Goal: Transaction & Acquisition: Book appointment/travel/reservation

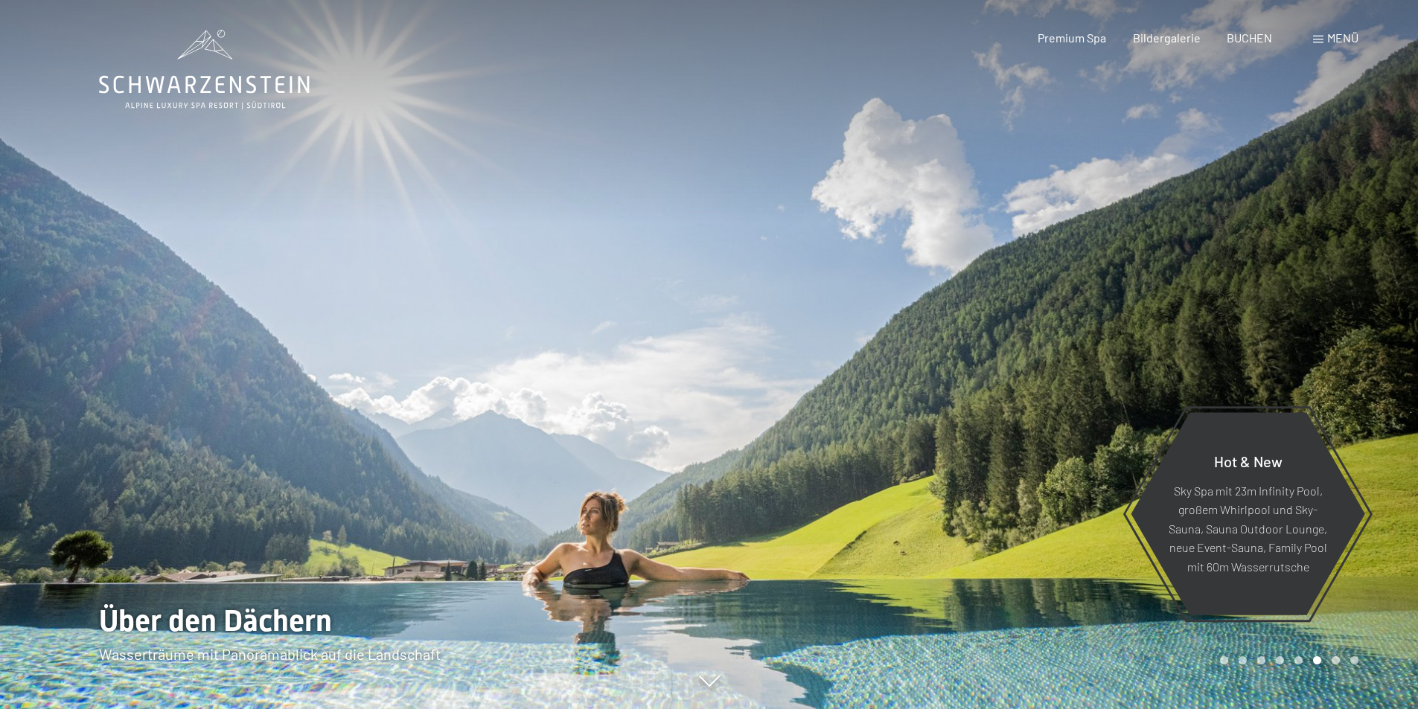
click at [1344, 37] on span "Menü" at bounding box center [1342, 38] width 31 height 14
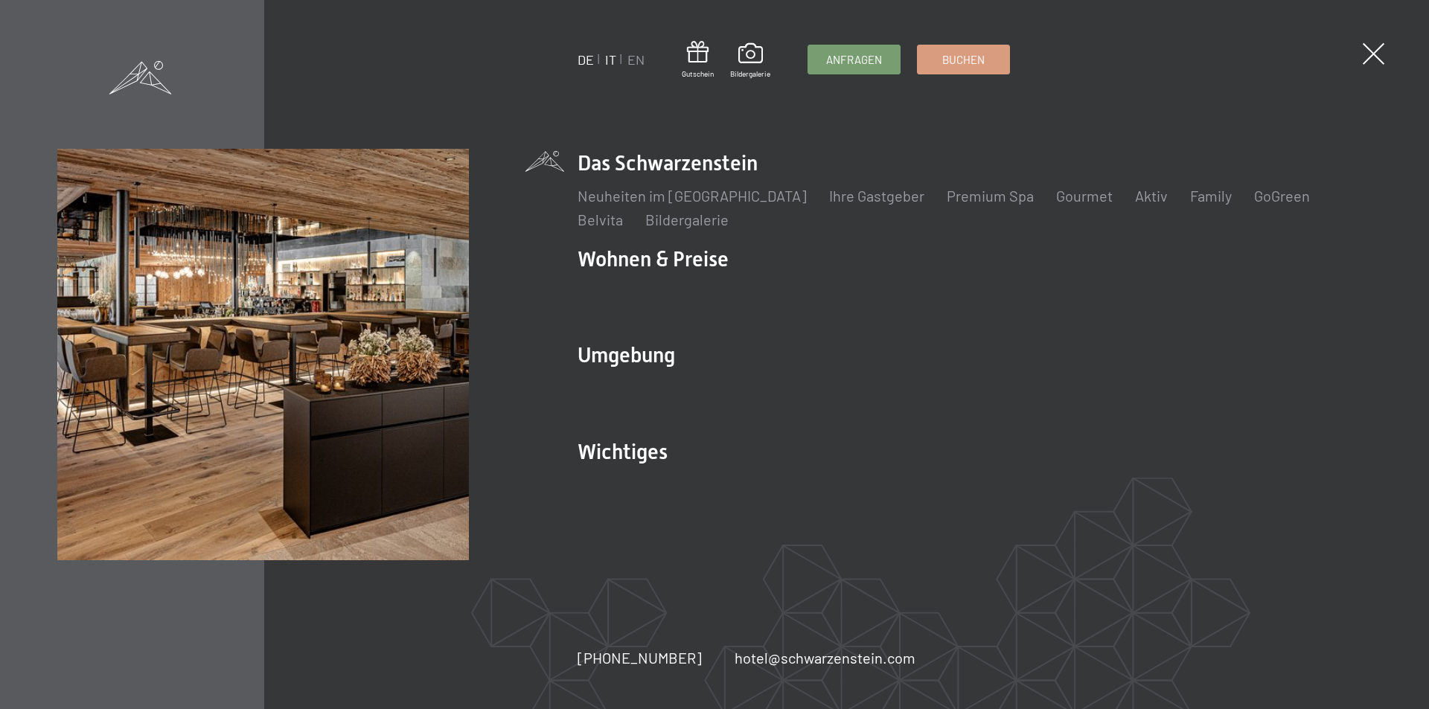
click at [607, 60] on link "IT" at bounding box center [610, 59] width 11 height 16
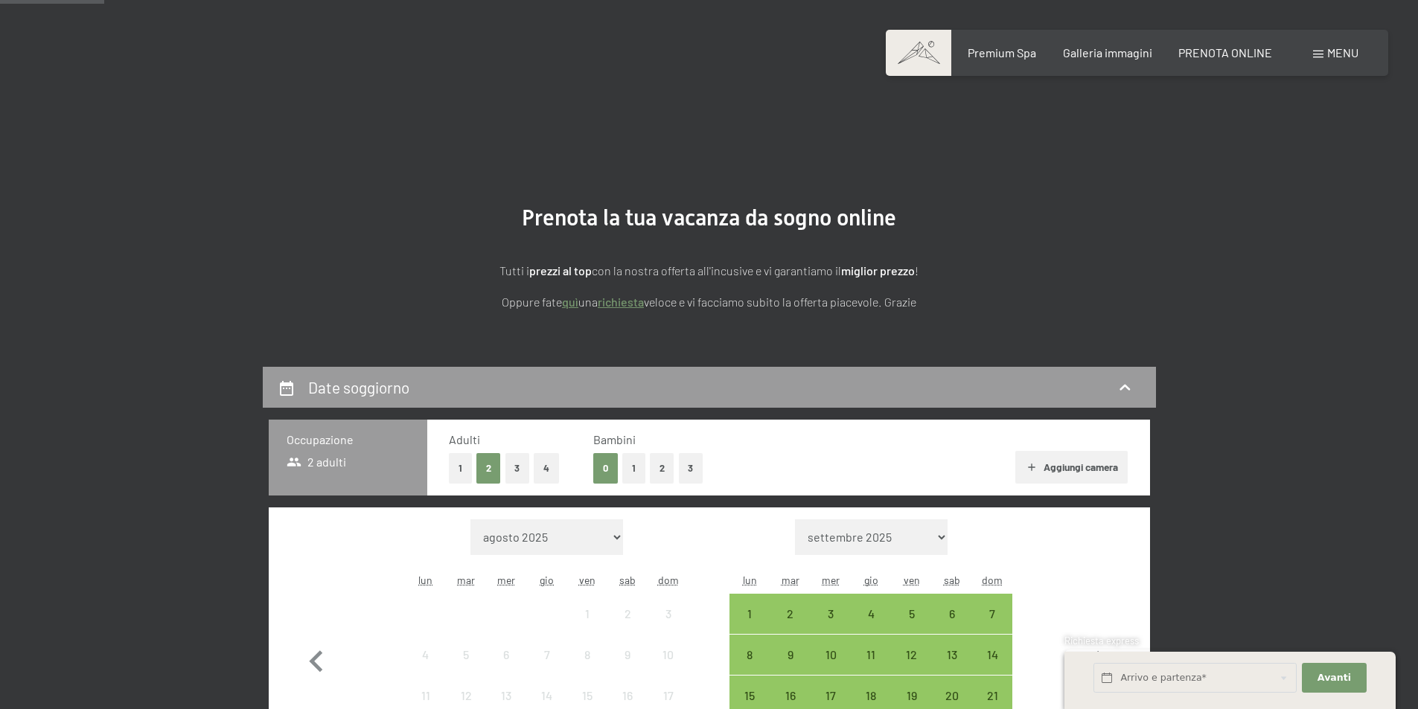
scroll to position [372, 0]
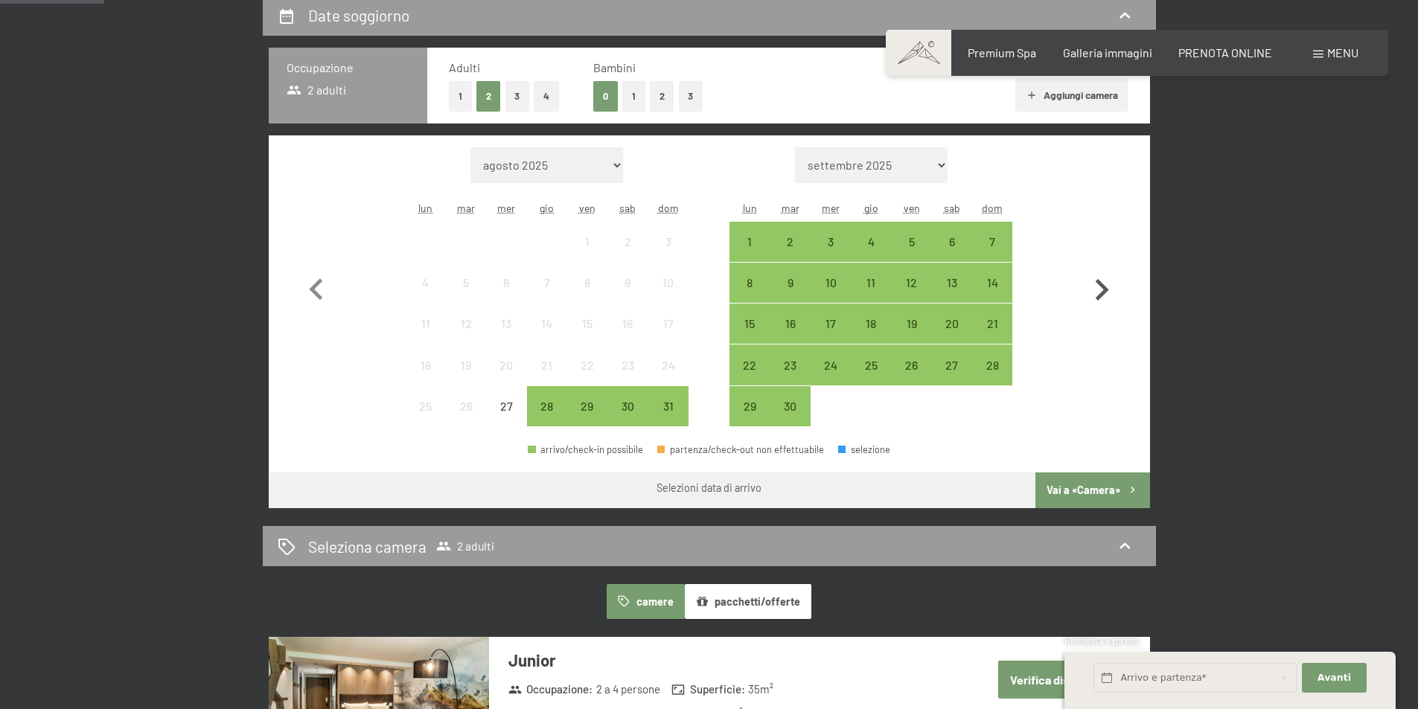
click at [1097, 288] on icon "button" at bounding box center [1101, 290] width 43 height 43
select select "2025-09-01"
select select "2025-10-01"
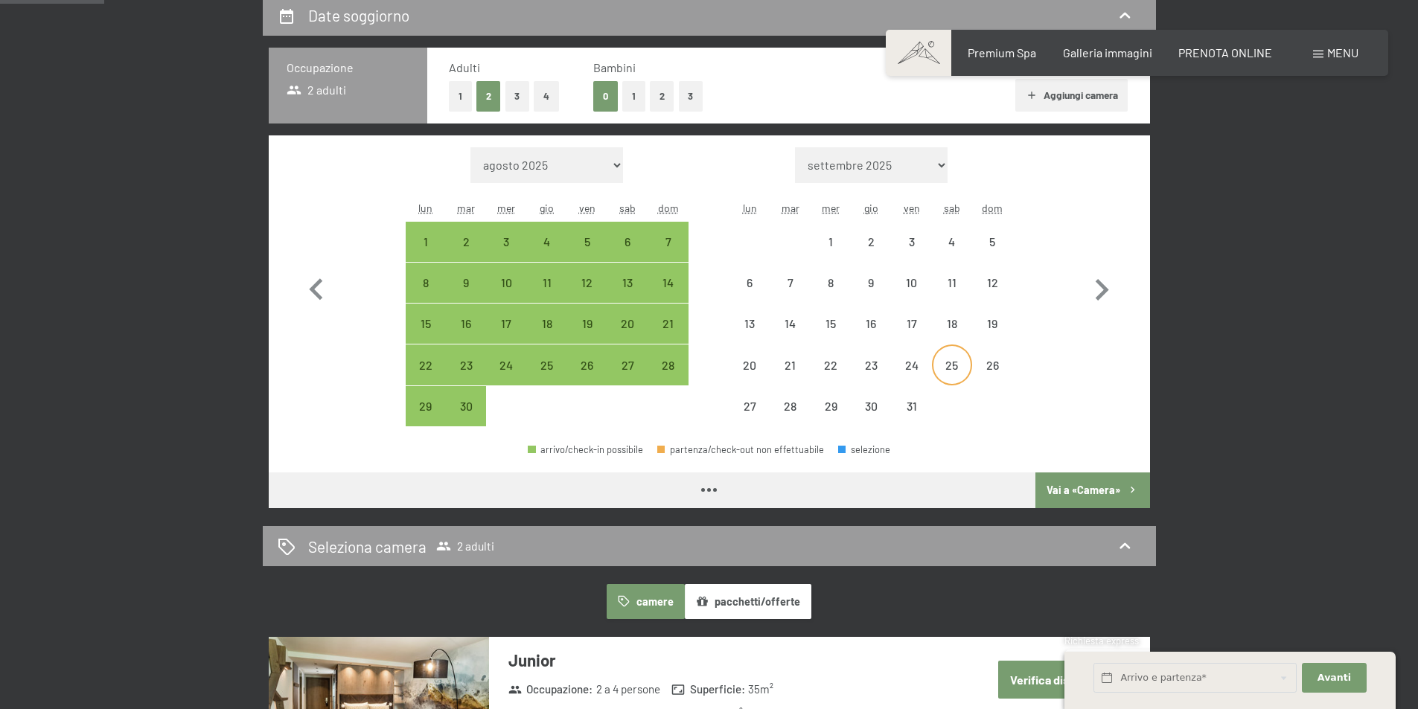
select select "2025-09-01"
select select "2025-10-01"
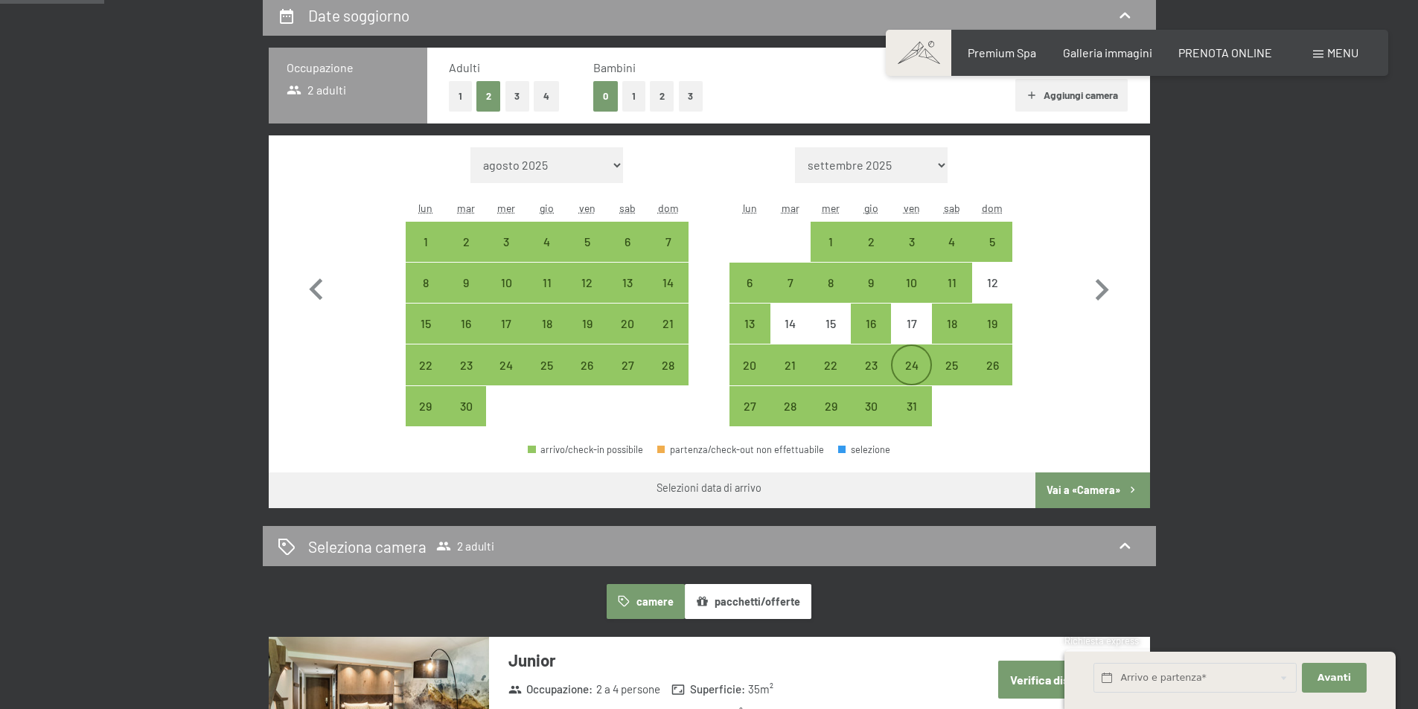
click at [908, 365] on div "24" at bounding box center [911, 378] width 37 height 37
select select "2025-09-01"
select select "2025-10-01"
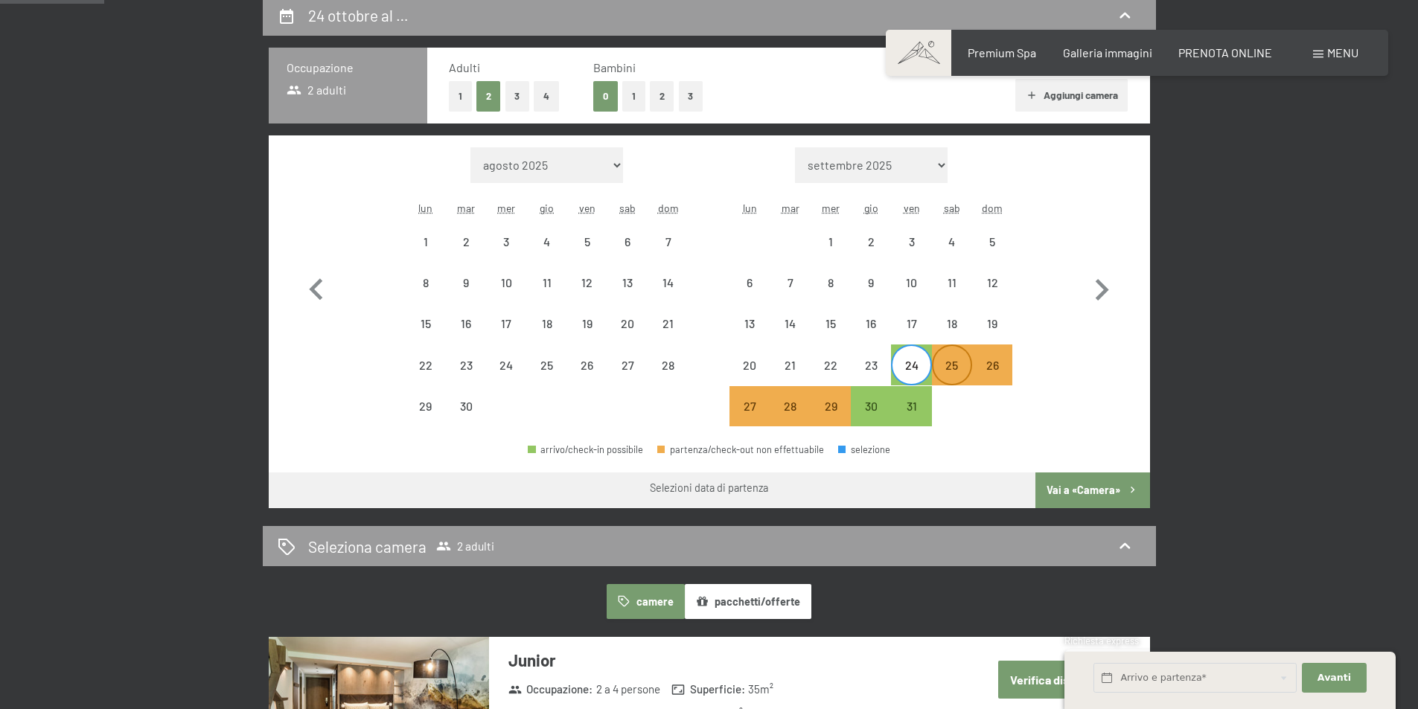
click at [952, 368] on div "25" at bounding box center [952, 378] width 37 height 37
select select "2025-09-01"
select select "2025-10-01"
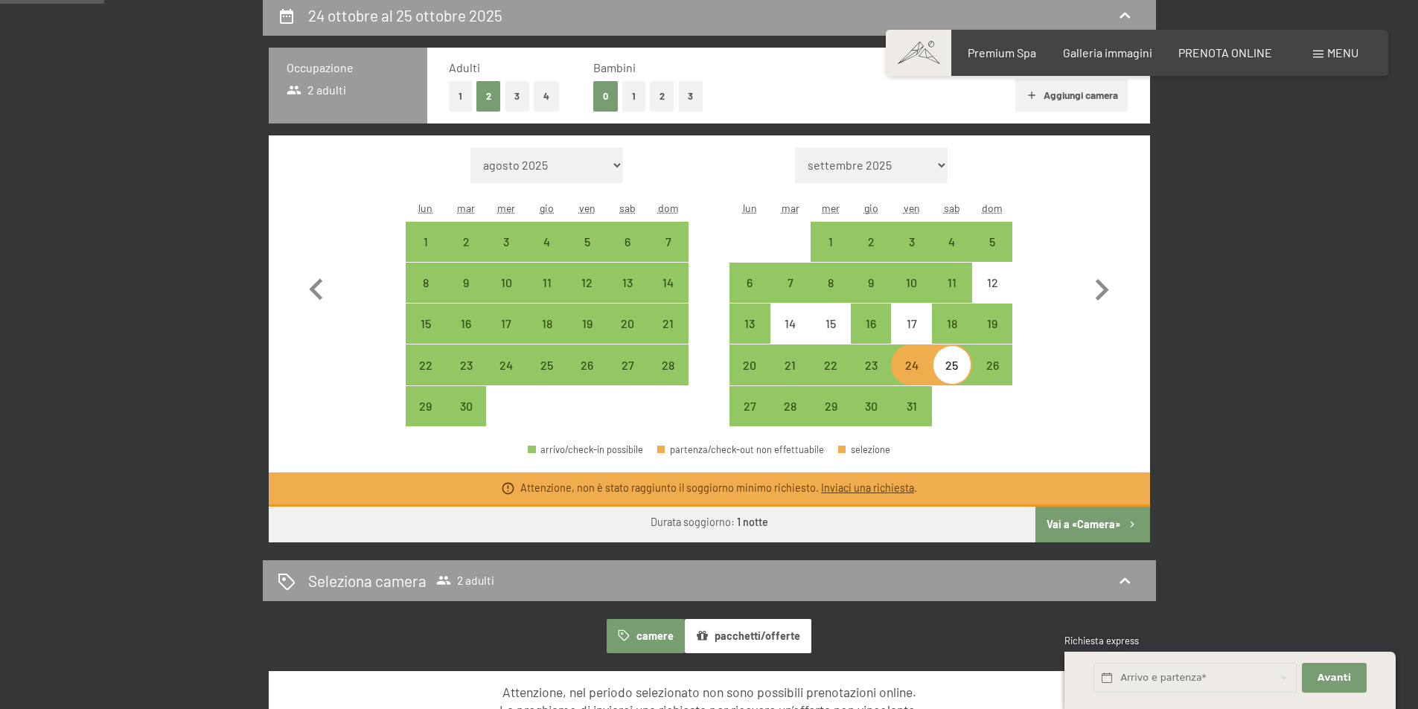
click at [952, 368] on div "25" at bounding box center [952, 378] width 37 height 37
select select "2025-09-01"
select select "2025-10-01"
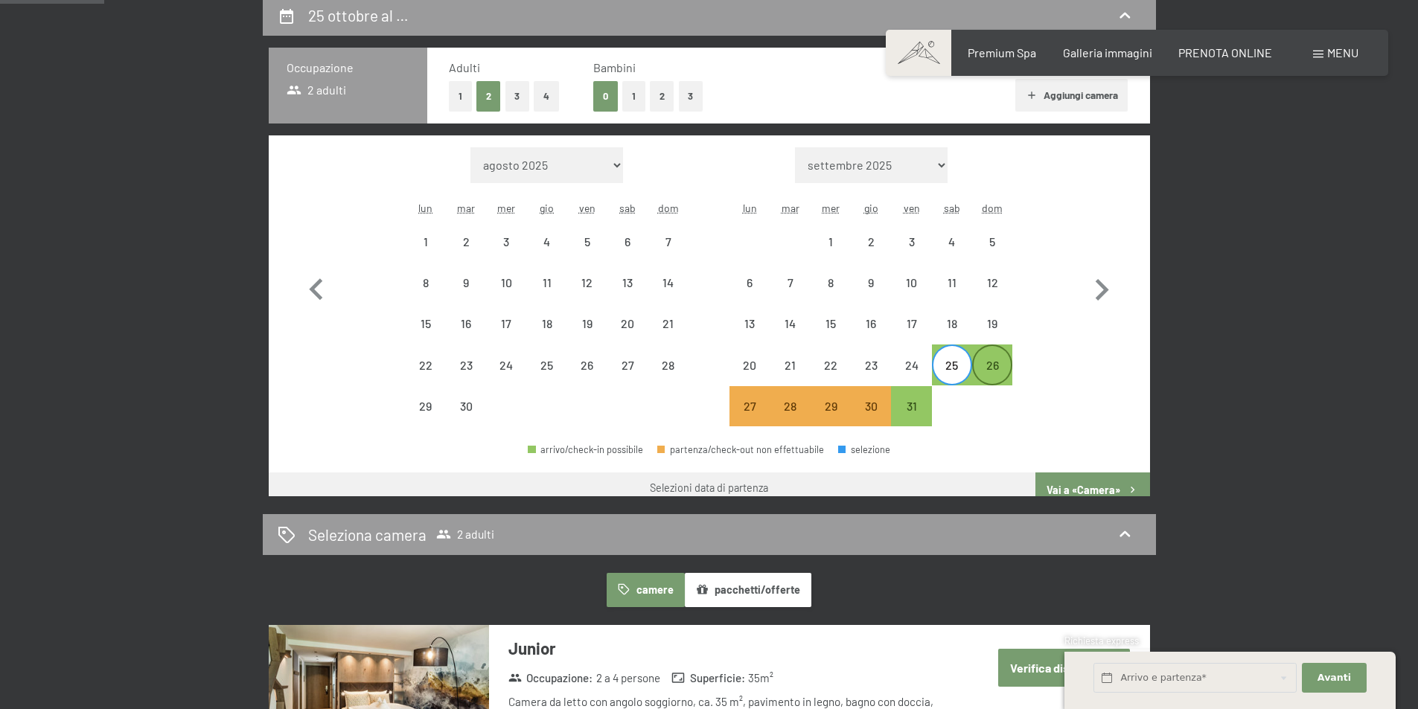
click at [1008, 367] on div "26" at bounding box center [992, 378] width 37 height 37
select select "2025-09-01"
select select "2025-10-01"
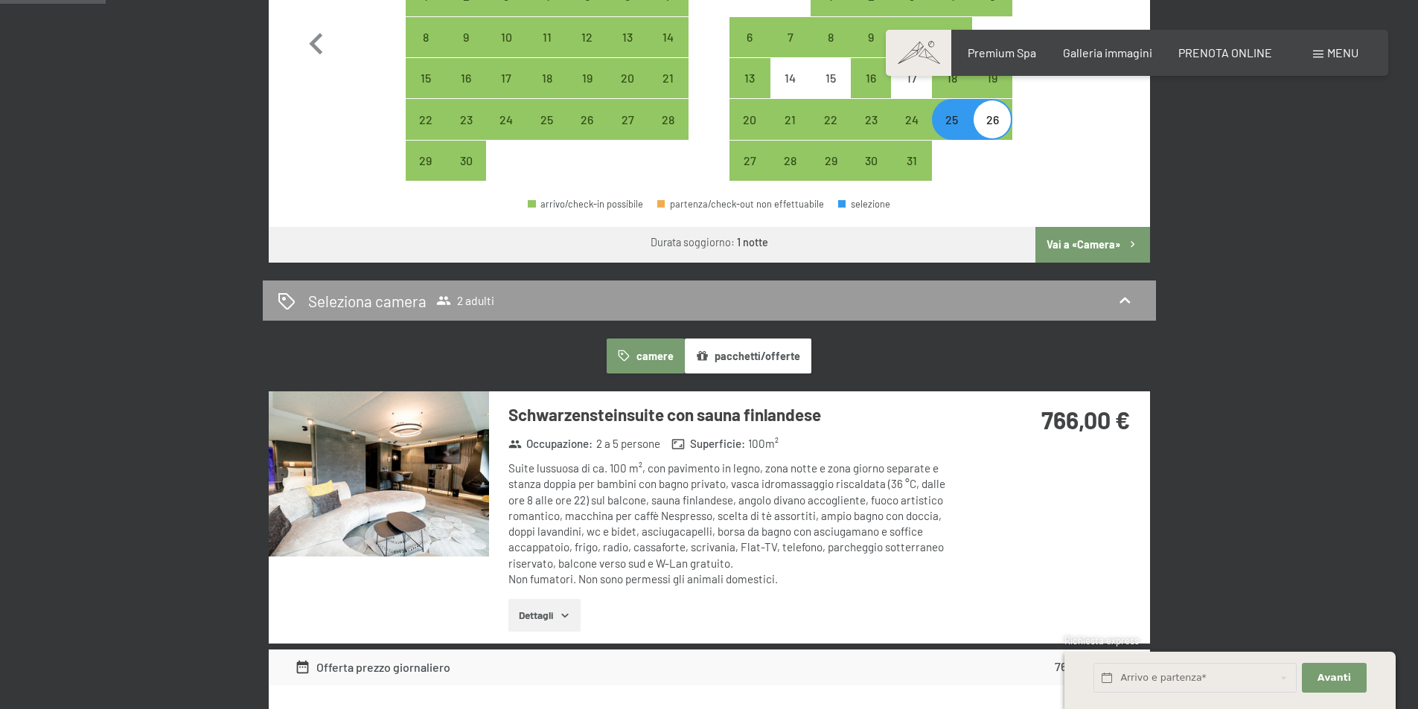
scroll to position [149, 0]
